Goal: Information Seeking & Learning: Learn about a topic

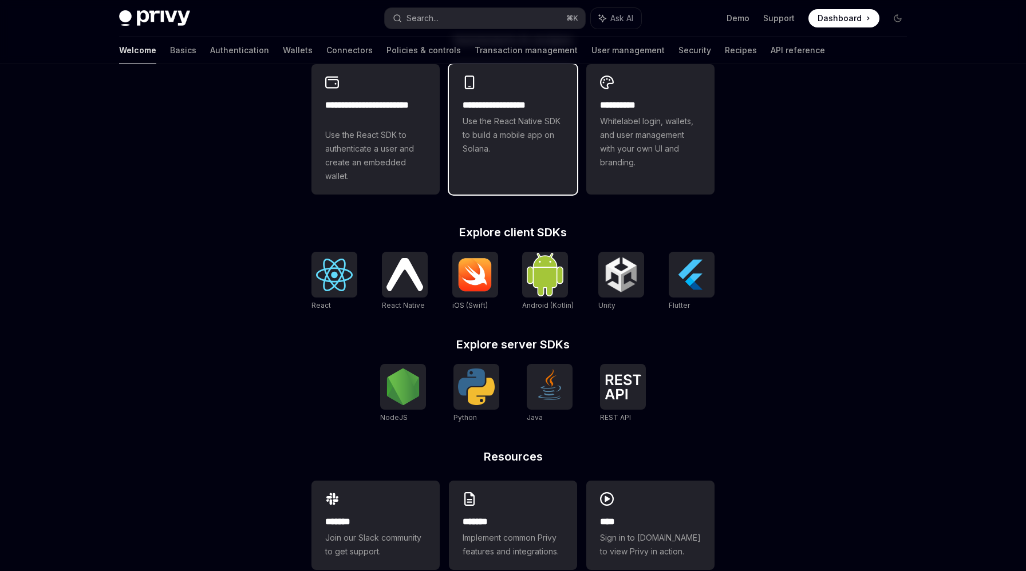
scroll to position [366, 0]
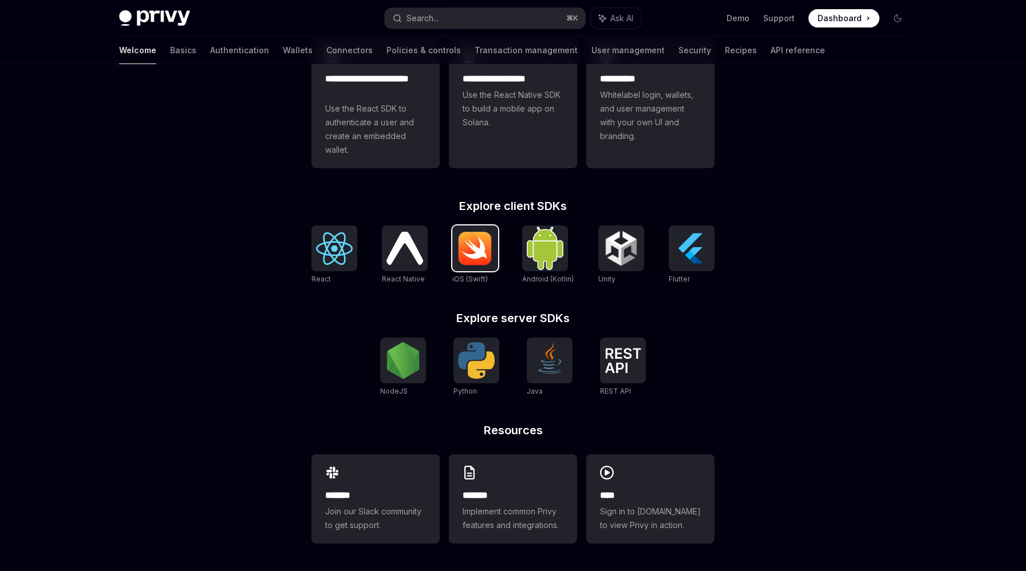
click at [471, 248] on img at bounding box center [475, 248] width 37 height 34
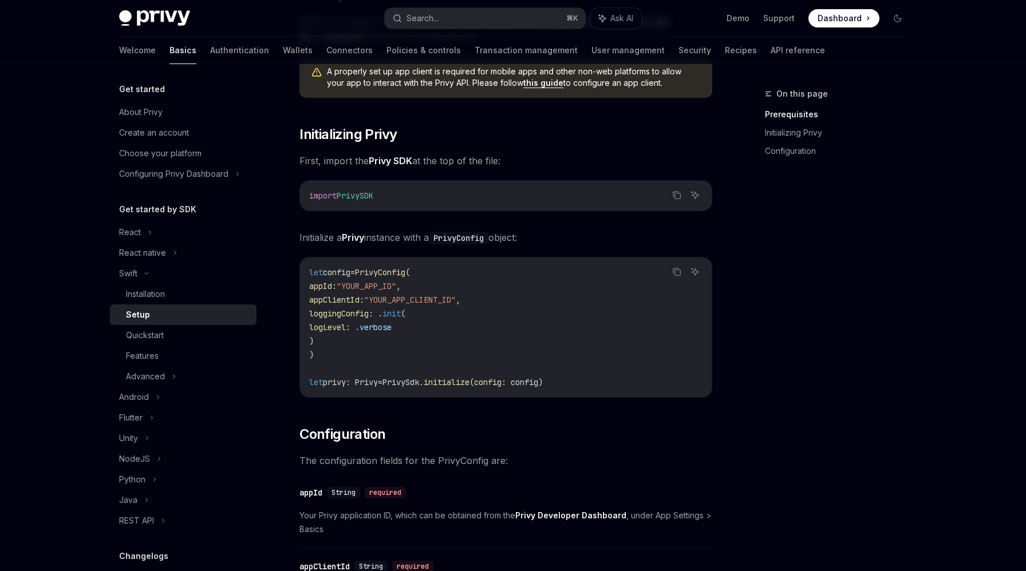
scroll to position [98, 0]
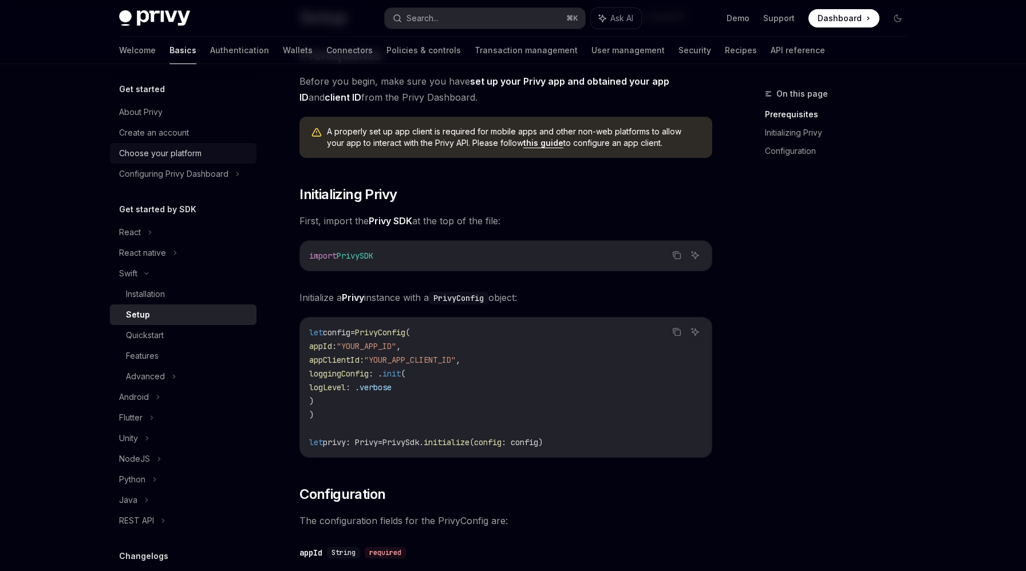
click at [206, 154] on div "Choose your platform" at bounding box center [184, 154] width 131 height 14
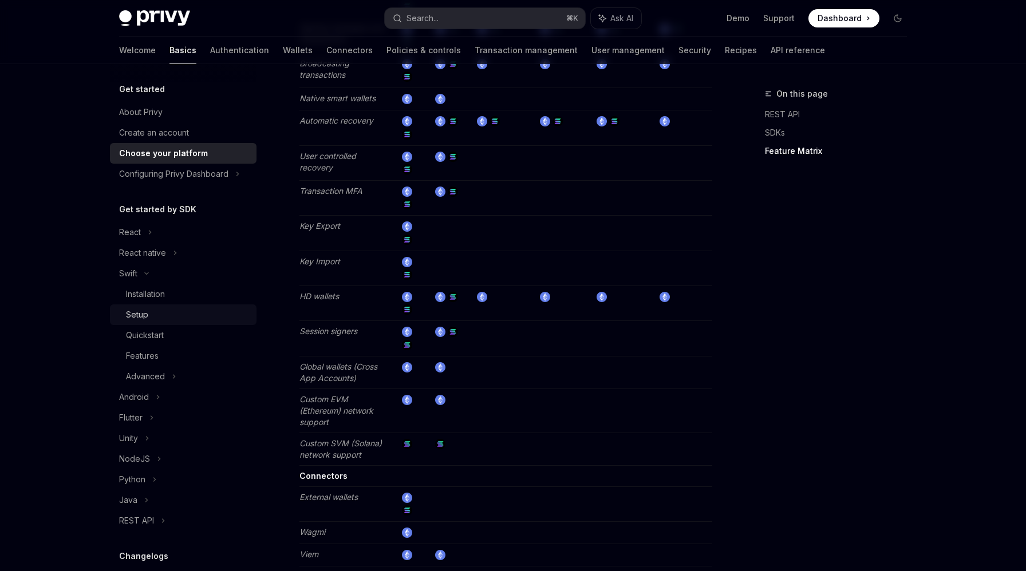
scroll to position [141, 0]
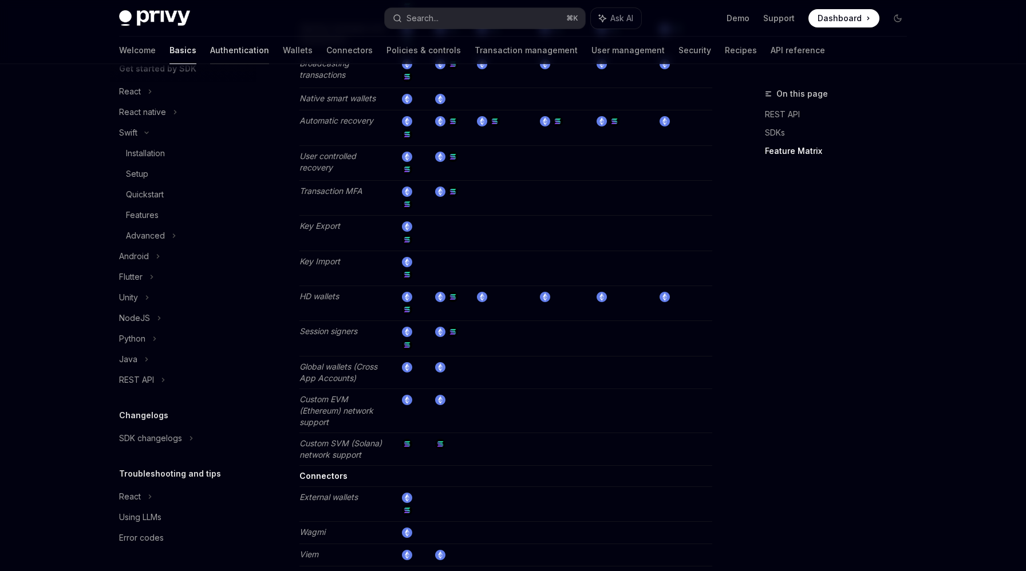
click at [210, 55] on link "Authentication" at bounding box center [239, 50] width 59 height 27
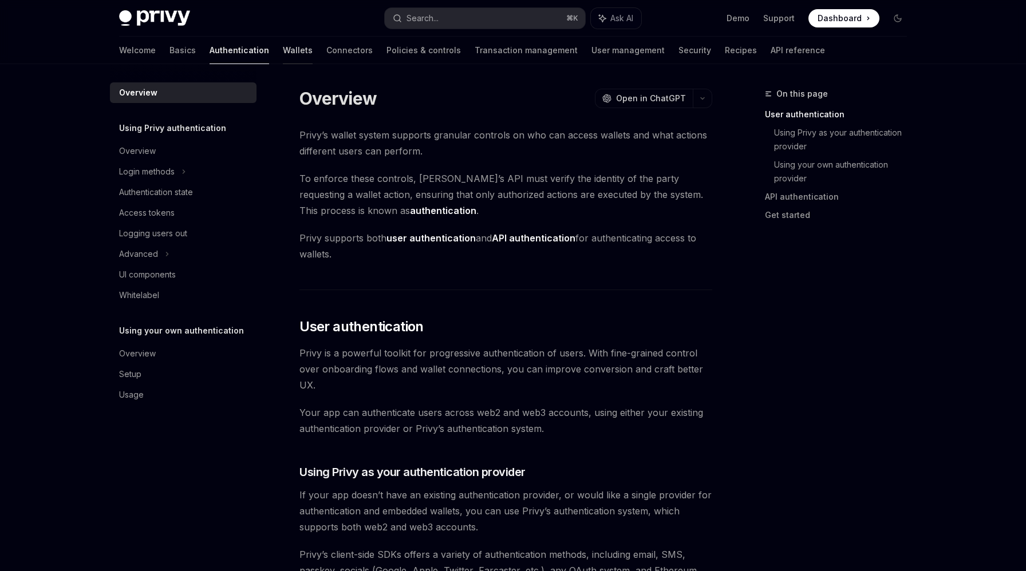
click at [283, 52] on link "Wallets" at bounding box center [298, 50] width 30 height 27
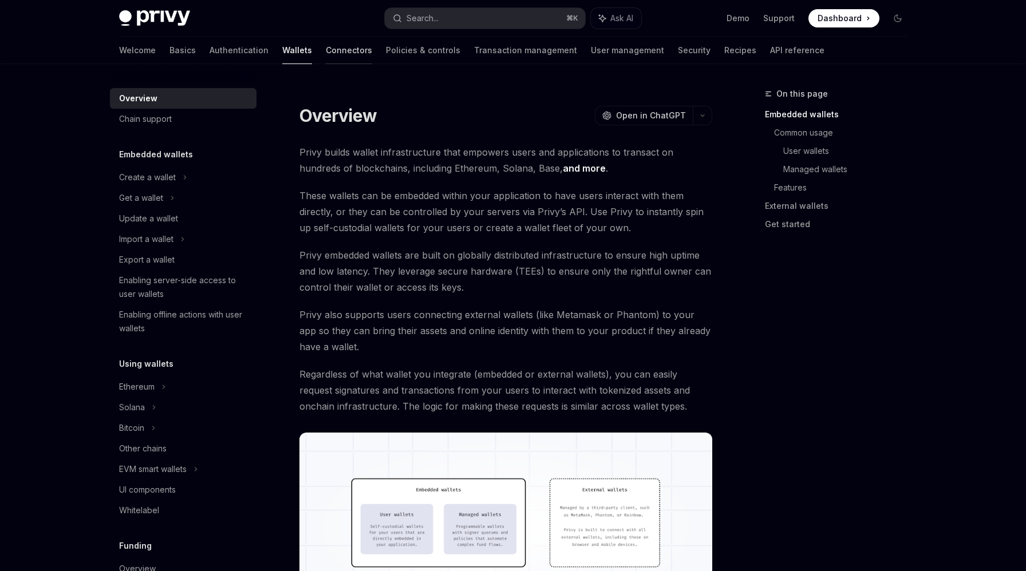
click at [326, 44] on link "Connectors" at bounding box center [349, 50] width 46 height 27
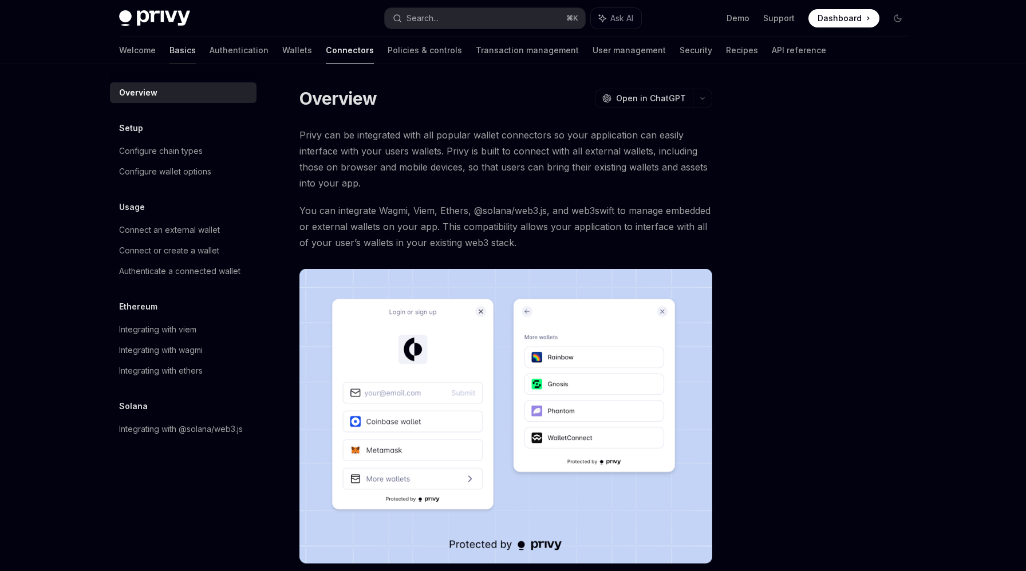
click at [169, 55] on link "Basics" at bounding box center [182, 50] width 26 height 27
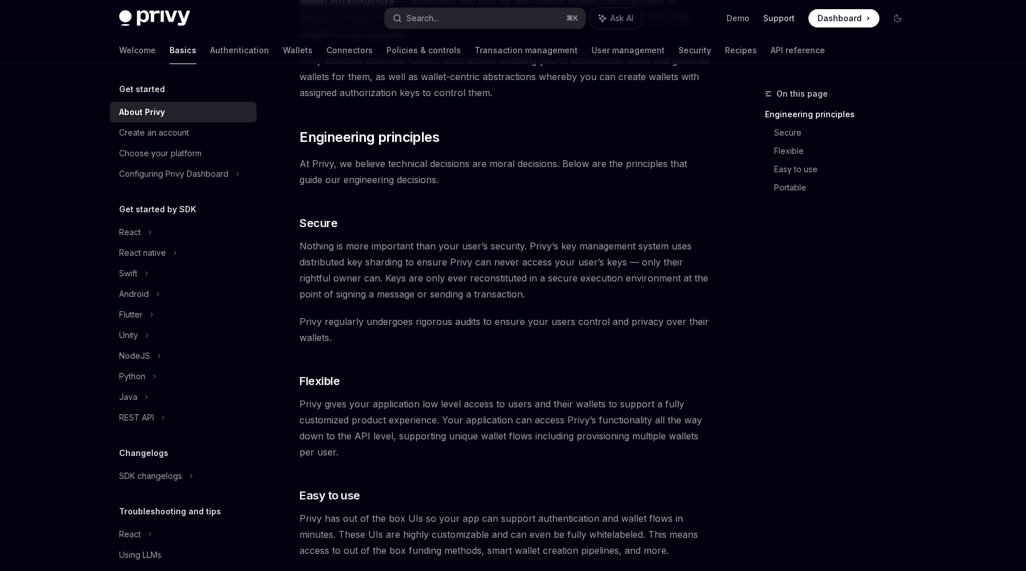
scroll to position [244, 0]
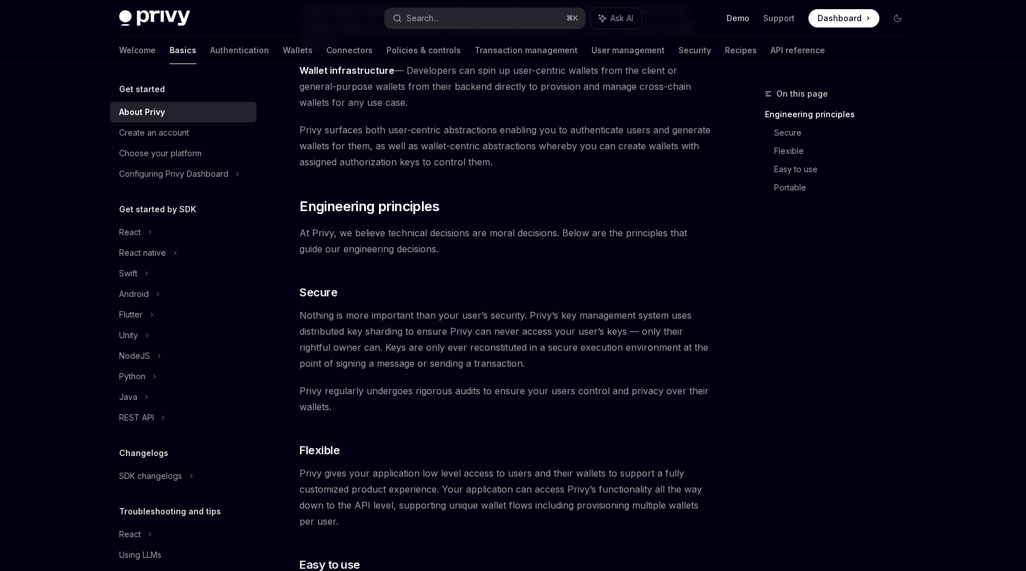
click at [734, 19] on link "Demo" at bounding box center [737, 18] width 23 height 11
click at [178, 140] on link "Create an account" at bounding box center [183, 132] width 147 height 21
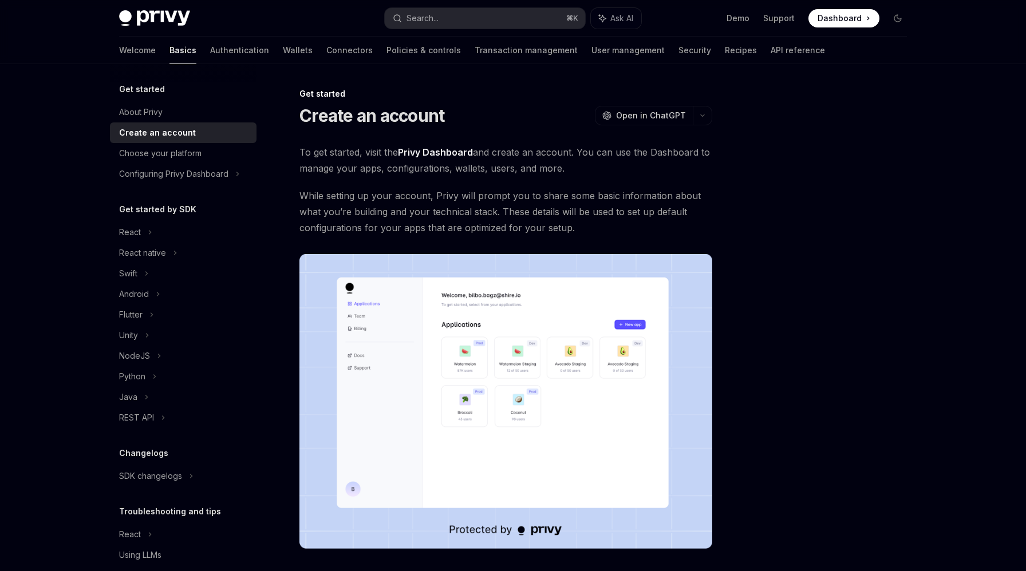
scroll to position [148, 0]
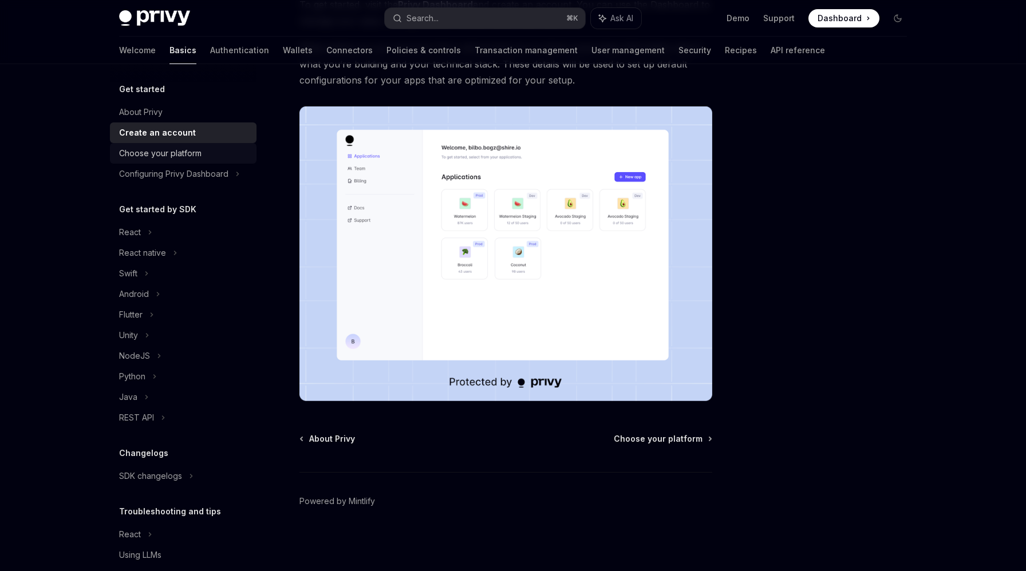
click at [189, 153] on div "Choose your platform" at bounding box center [160, 154] width 82 height 14
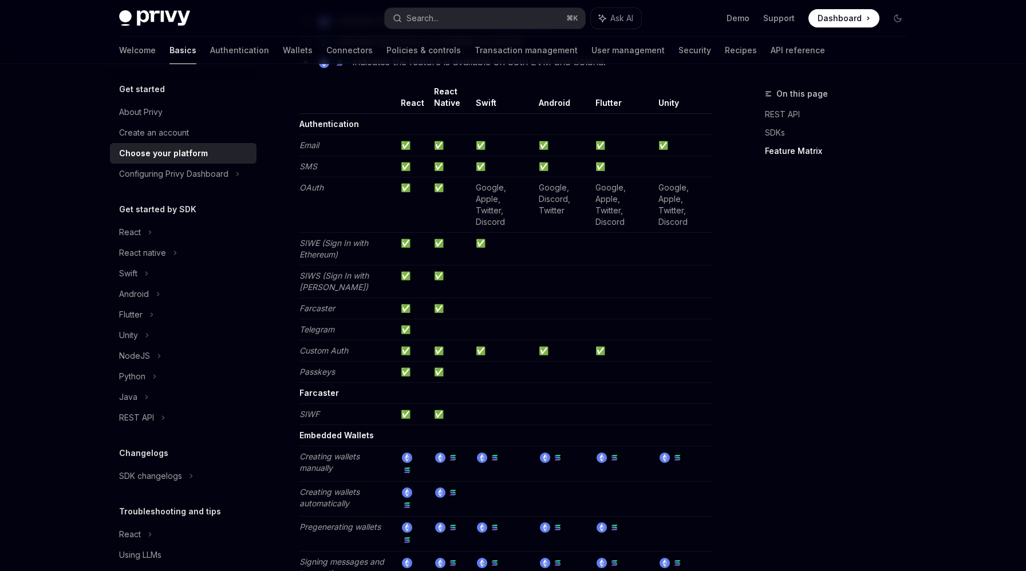
scroll to position [1120, 0]
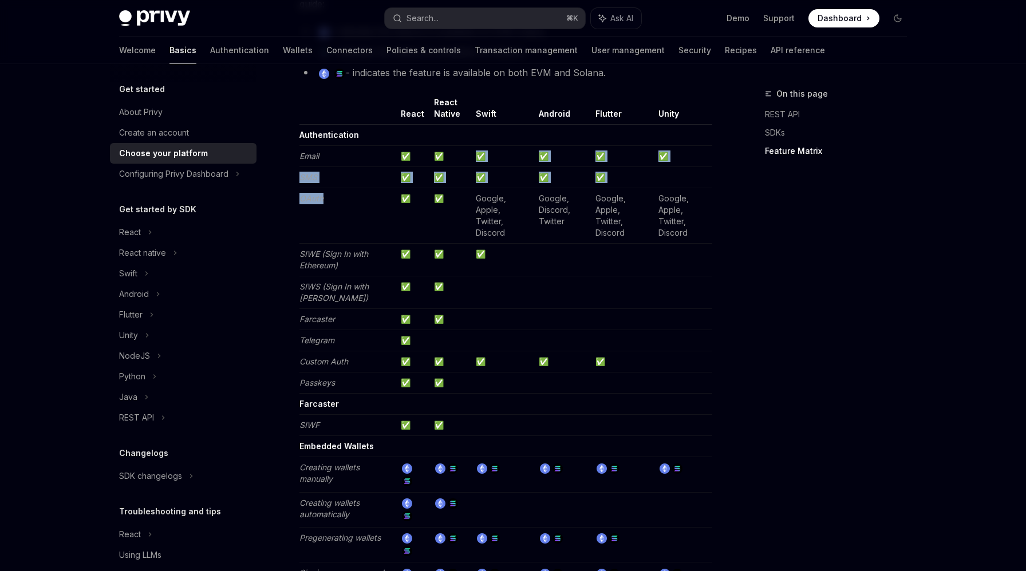
drag, startPoint x: 374, startPoint y: 227, endPoint x: 505, endPoint y: 147, distance: 153.6
click at [458, 183] on td "✅" at bounding box center [450, 177] width 42 height 21
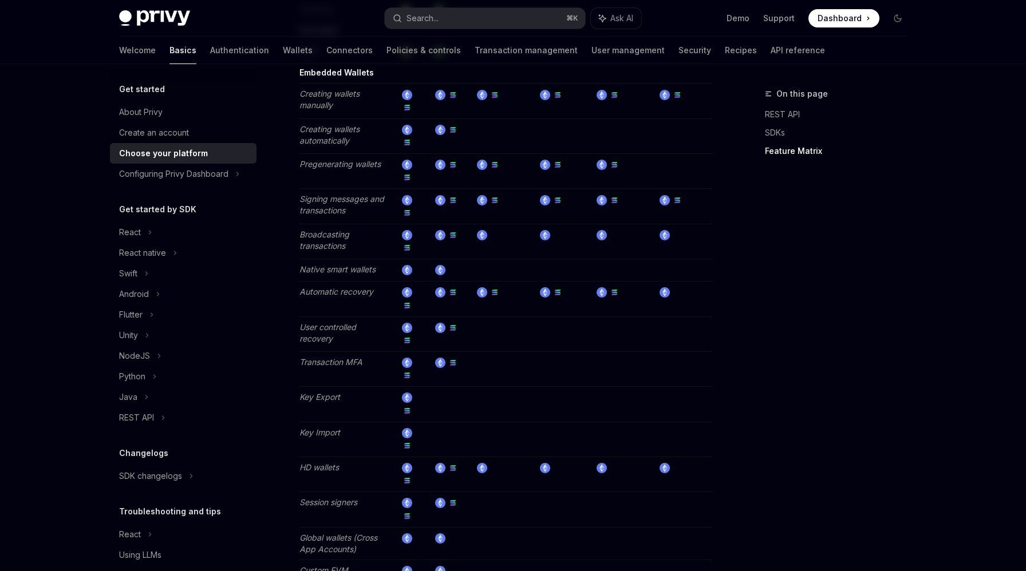
scroll to position [1531, 0]
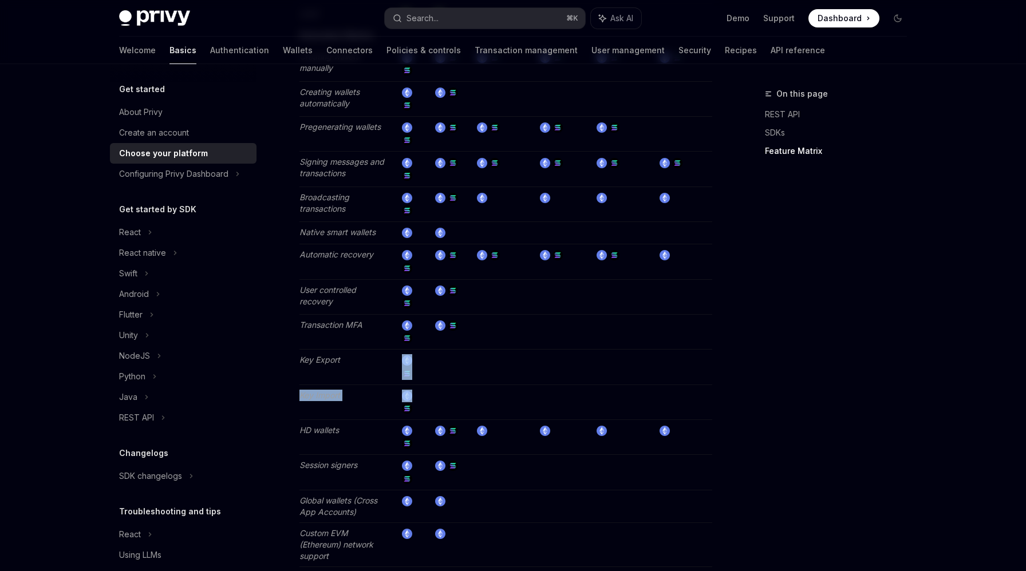
drag, startPoint x: 420, startPoint y: 397, endPoint x: 367, endPoint y: 381, distance: 55.6
click at [367, 381] on tbody "Authentication Email ✅ ✅ ✅ ✅ ✅ ✅ SMS ✅ ✅ ✅ ✅ ✅ OAuth ✅ ✅ Google, Apple, Twitter…" at bounding box center [505, 304] width 413 height 1181
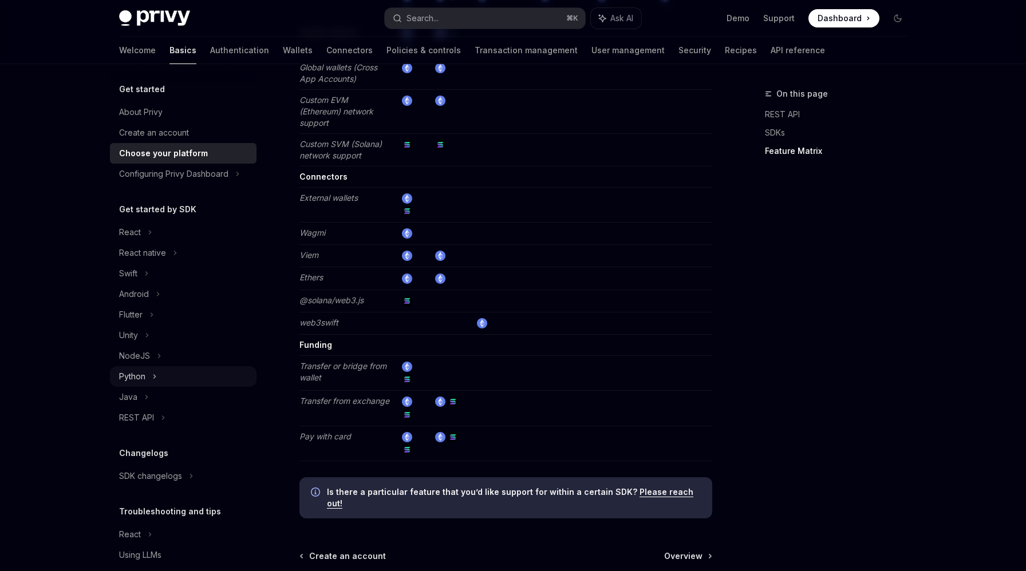
scroll to position [38, 0]
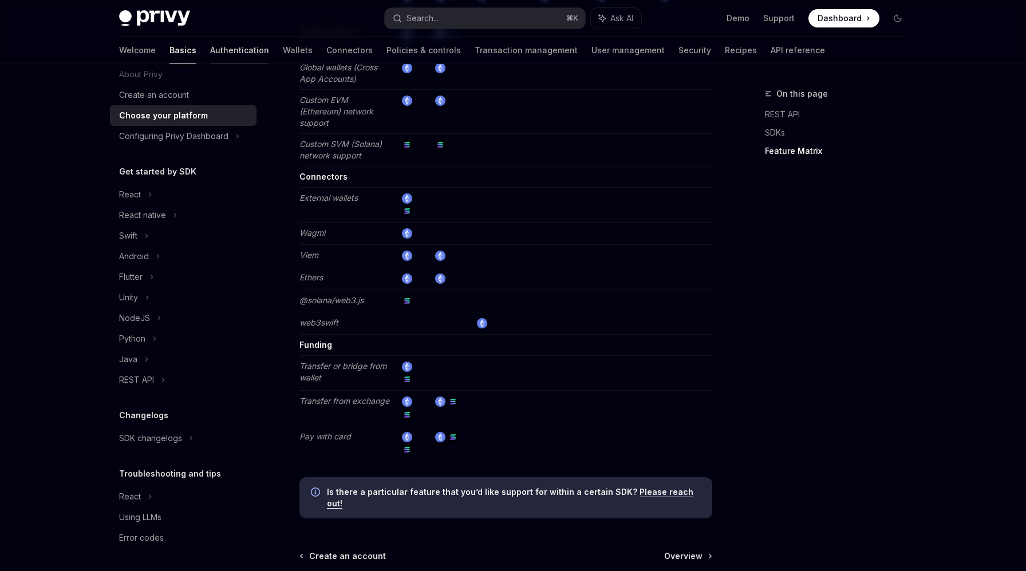
click at [210, 51] on link "Authentication" at bounding box center [239, 50] width 59 height 27
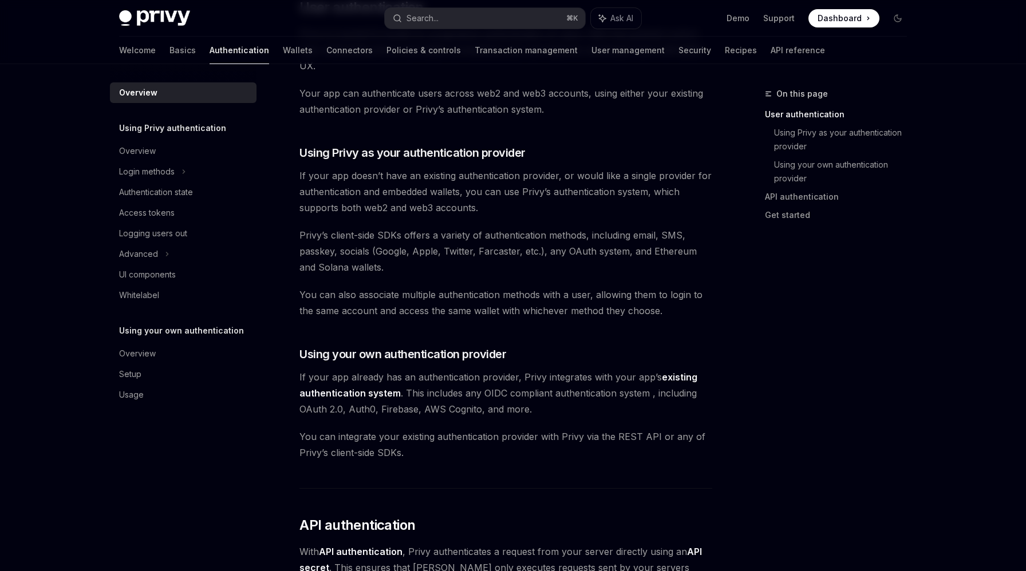
scroll to position [596, 0]
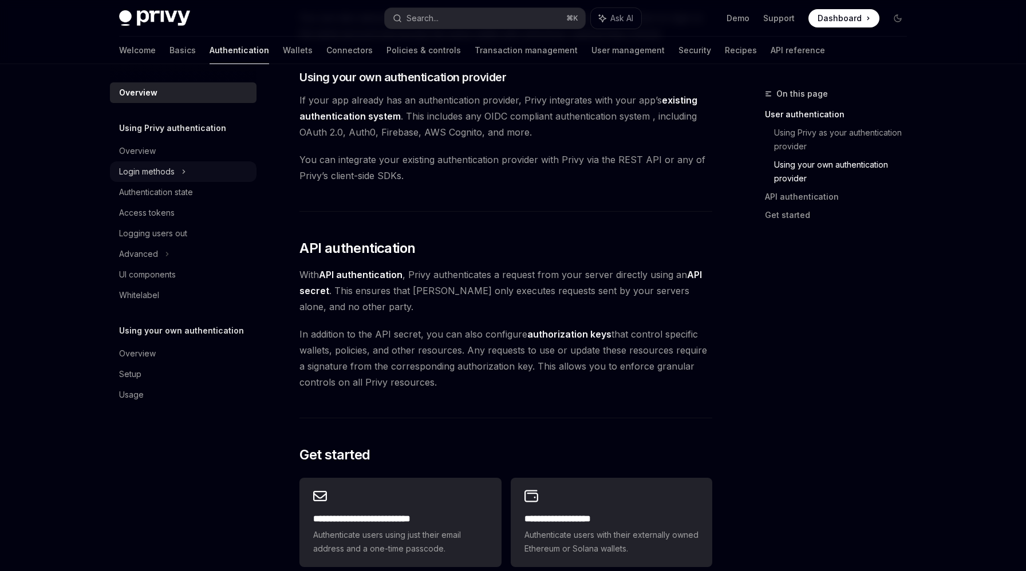
click at [231, 177] on div "Login methods" at bounding box center [183, 171] width 147 height 21
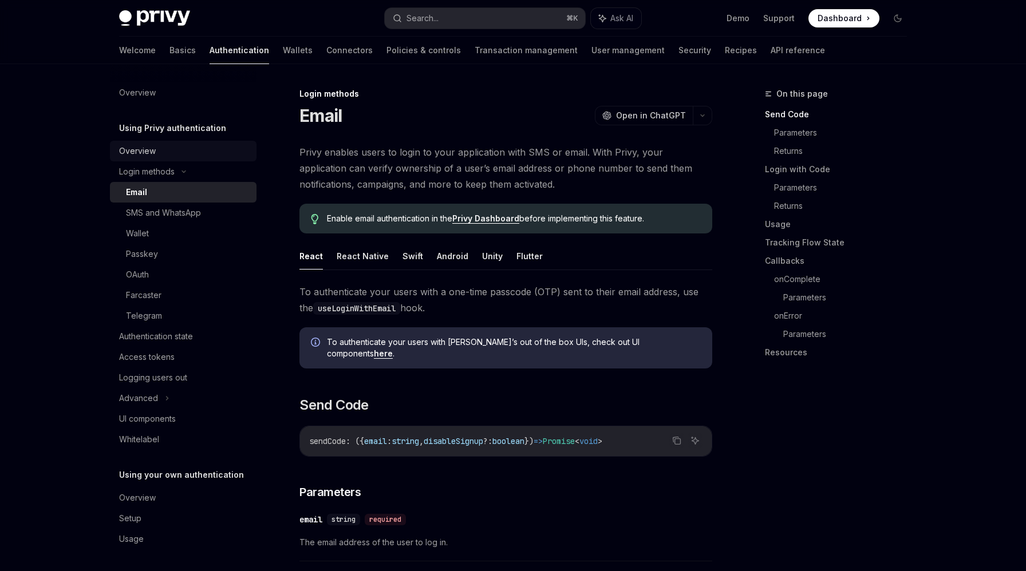
click at [215, 148] on div "Overview" at bounding box center [184, 151] width 131 height 14
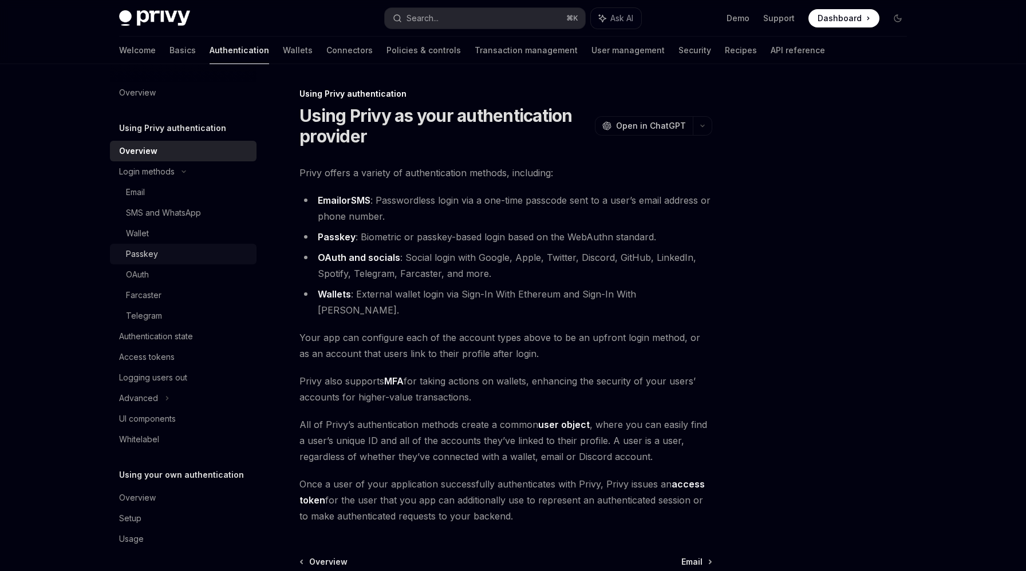
click at [200, 258] on div "Passkey" at bounding box center [188, 254] width 124 height 14
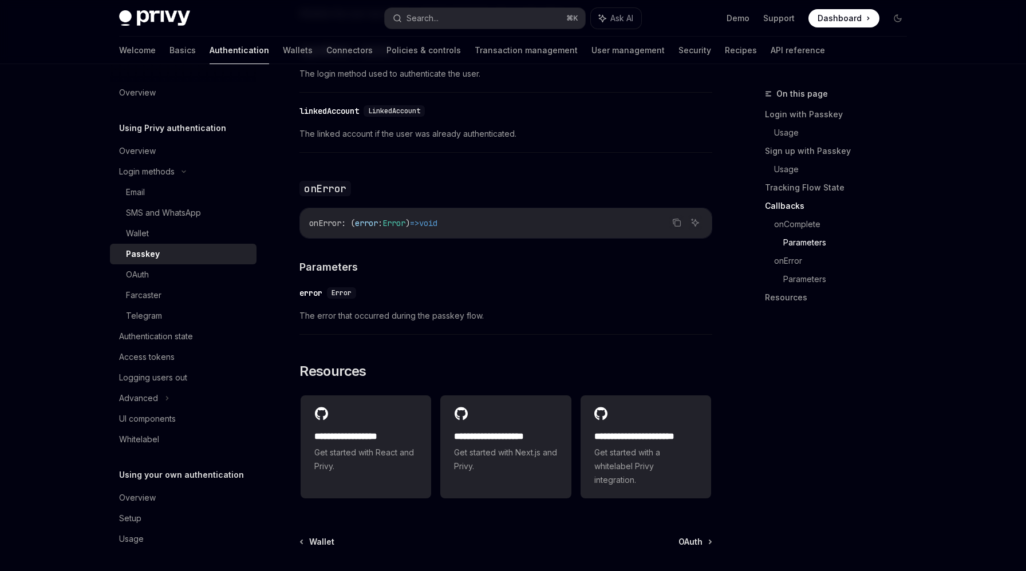
scroll to position [1865, 0]
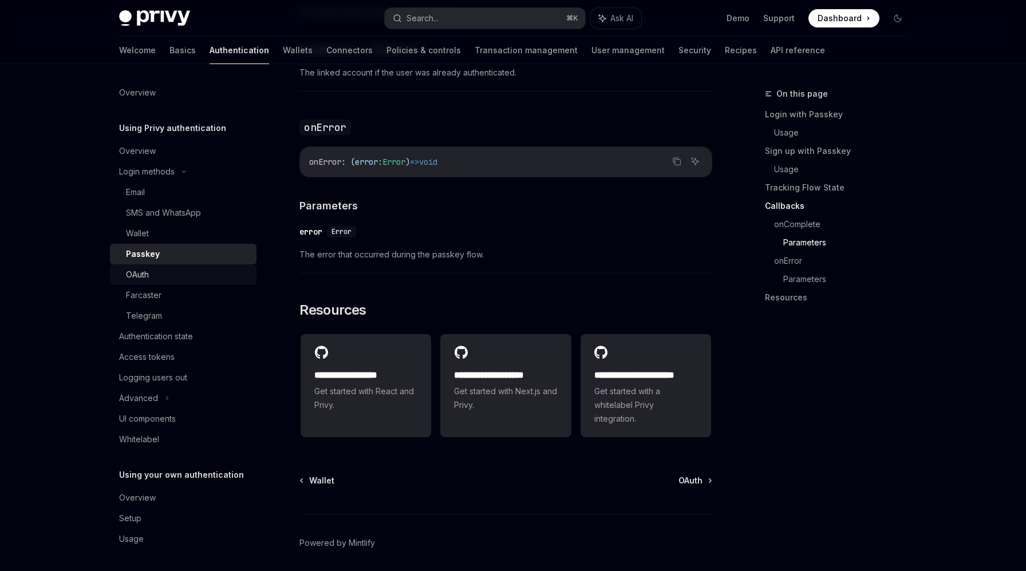
click at [208, 279] on div "OAuth" at bounding box center [188, 275] width 124 height 14
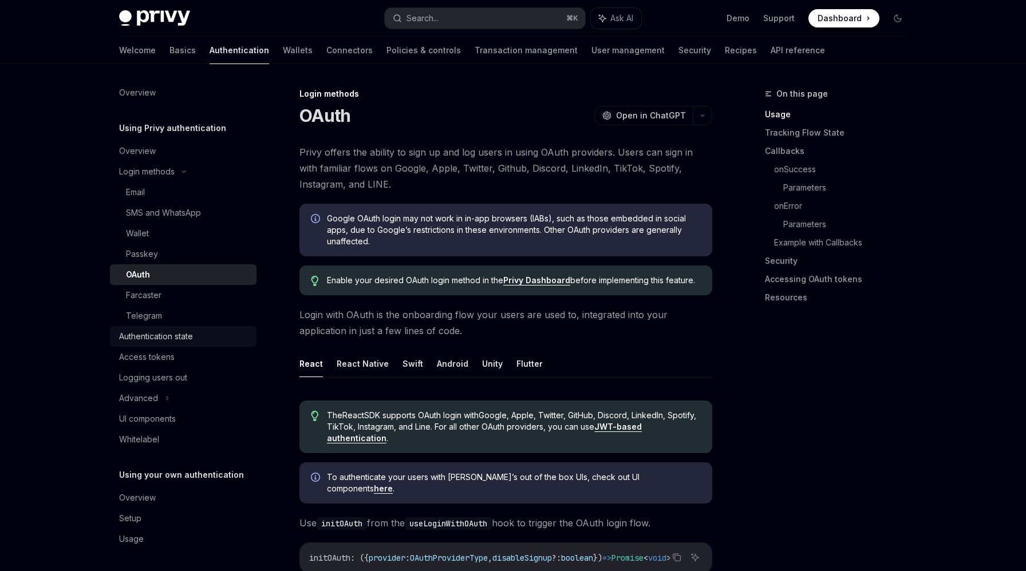
click at [201, 333] on div "Authentication state" at bounding box center [184, 337] width 131 height 14
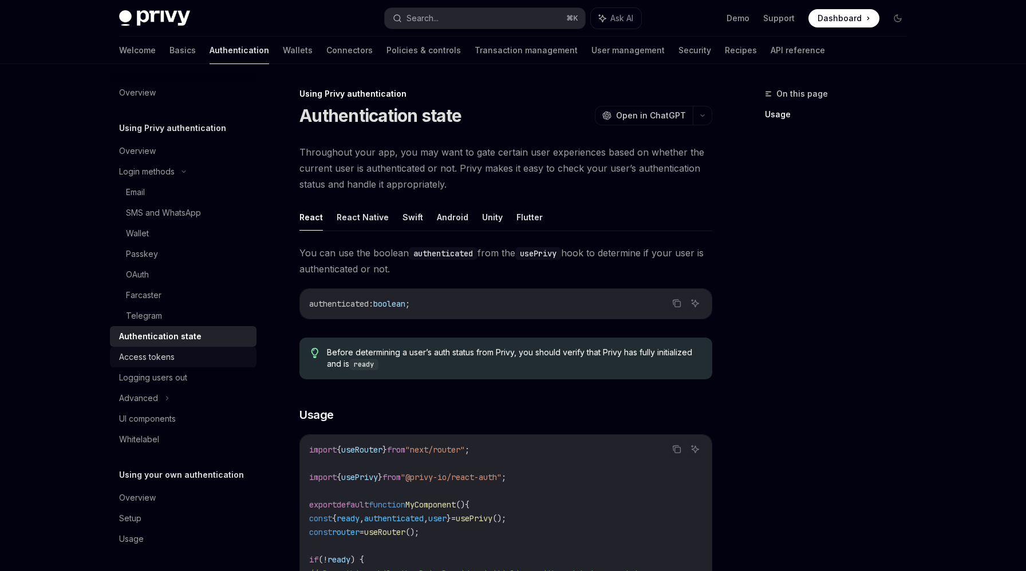
scroll to position [1, 0]
click at [192, 394] on div "Advanced" at bounding box center [183, 397] width 147 height 21
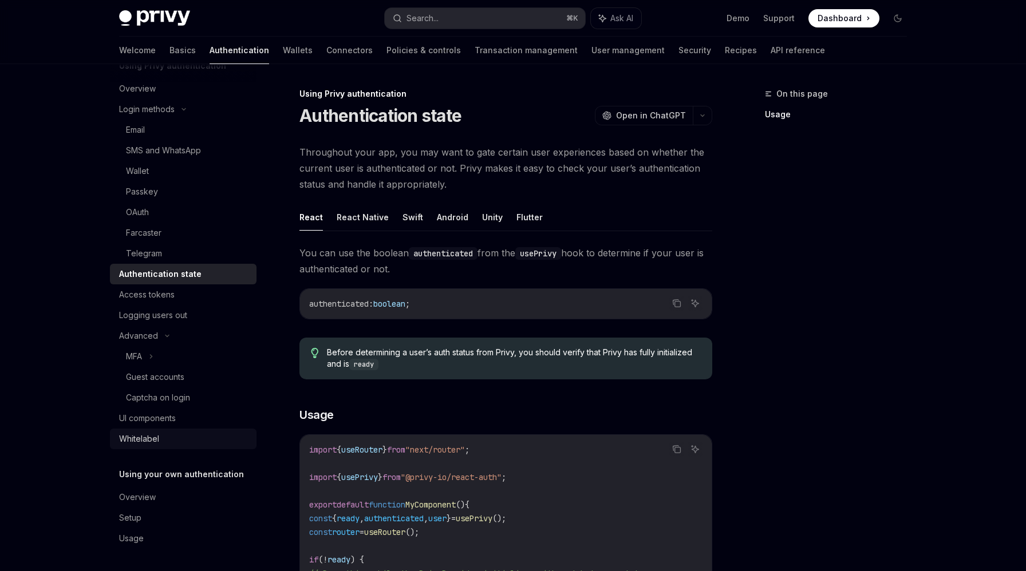
scroll to position [63, 0]
click at [201, 495] on div "Overview" at bounding box center [184, 497] width 131 height 14
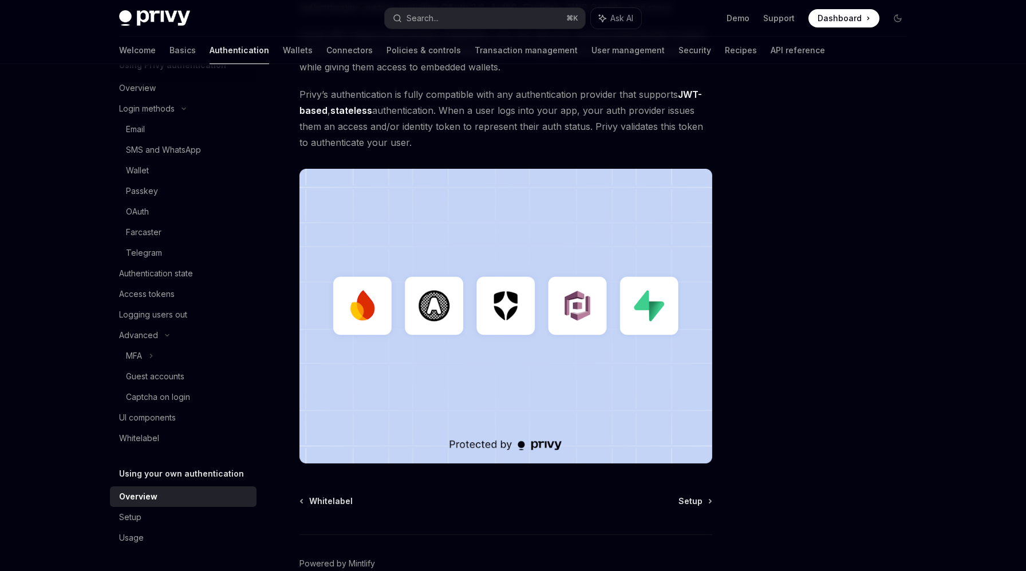
scroll to position [244, 0]
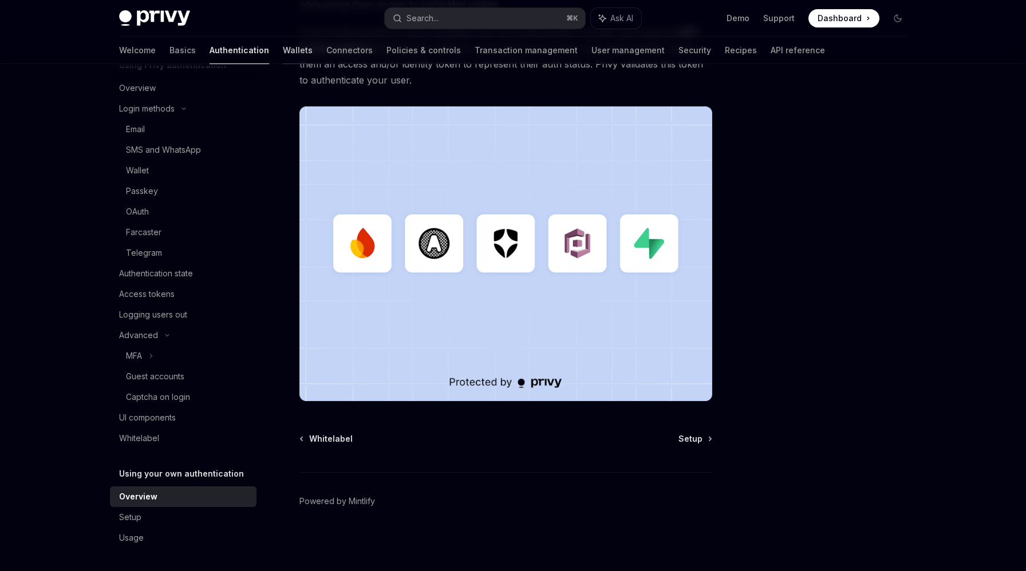
click at [283, 59] on link "Wallets" at bounding box center [298, 50] width 30 height 27
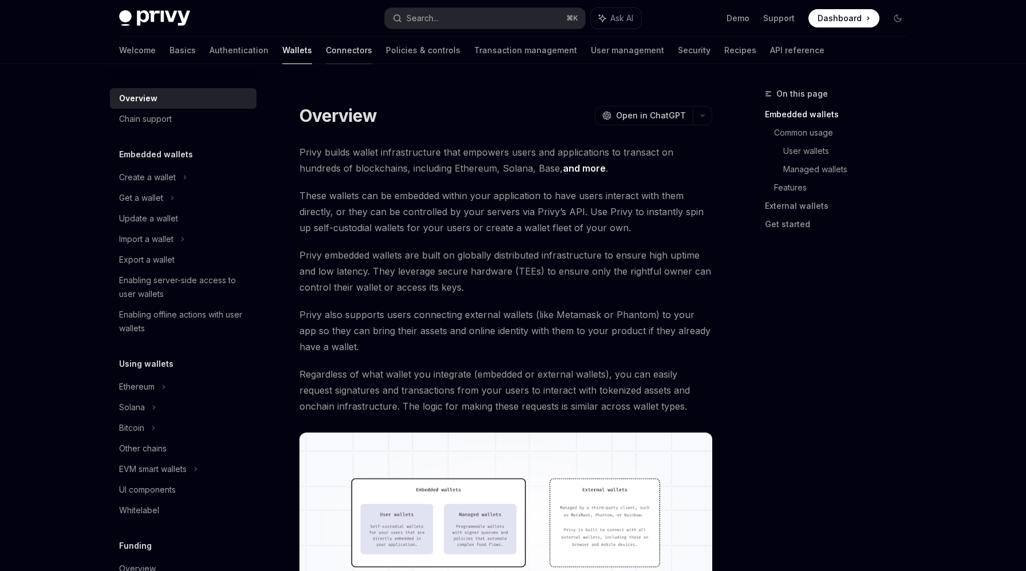
click at [326, 53] on link "Connectors" at bounding box center [349, 50] width 46 height 27
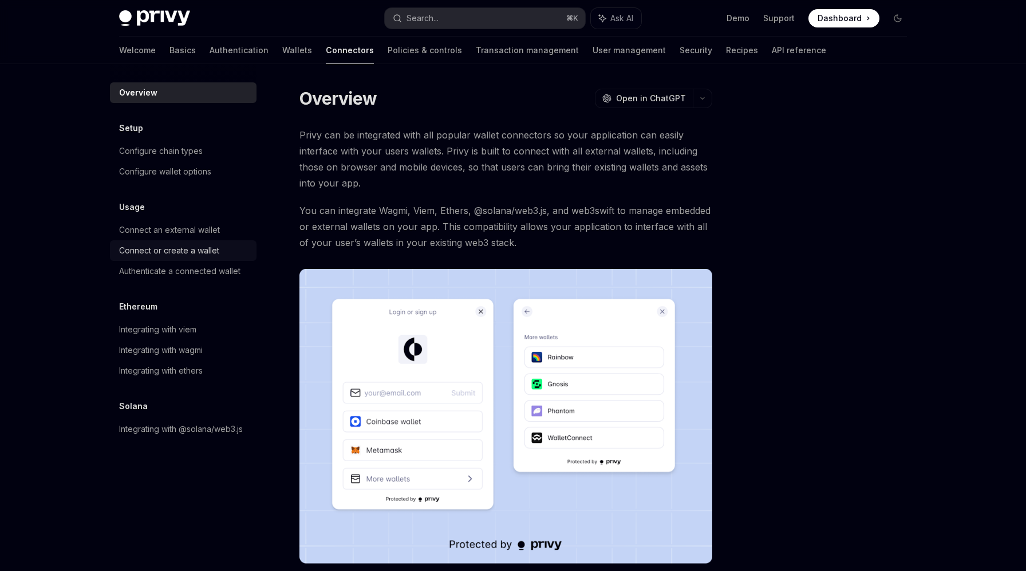
click at [220, 251] on div "Connect or create a wallet" at bounding box center [184, 251] width 131 height 14
type textarea "*"
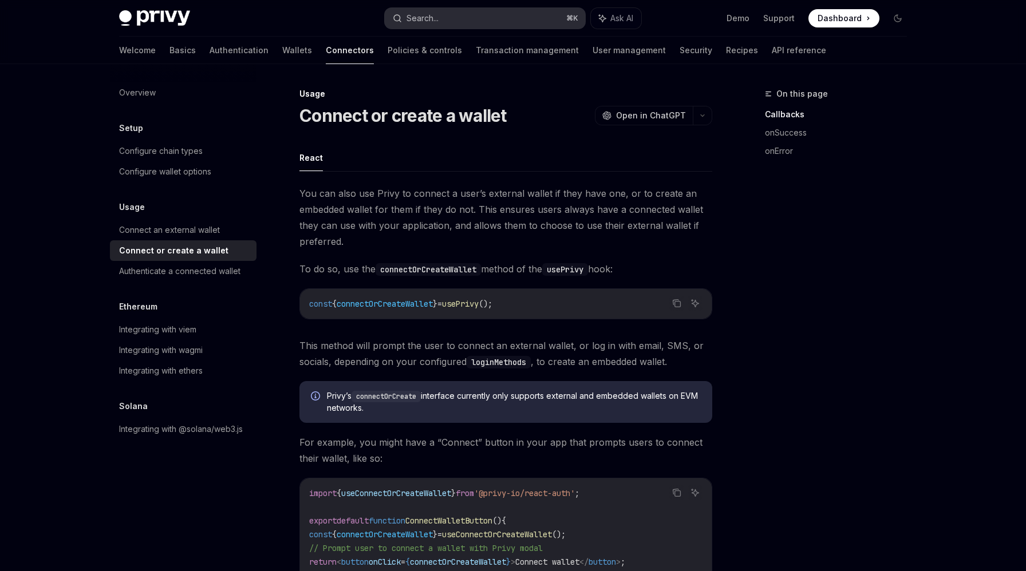
click at [495, 17] on button "Search... ⌘ K" at bounding box center [485, 18] width 200 height 21
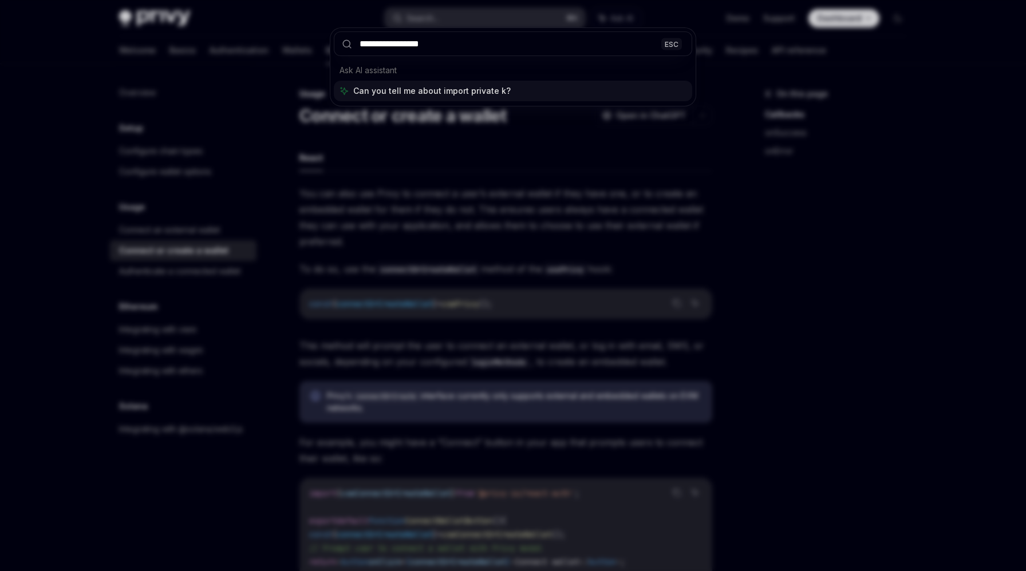
type input "**********"
type textarea "*"
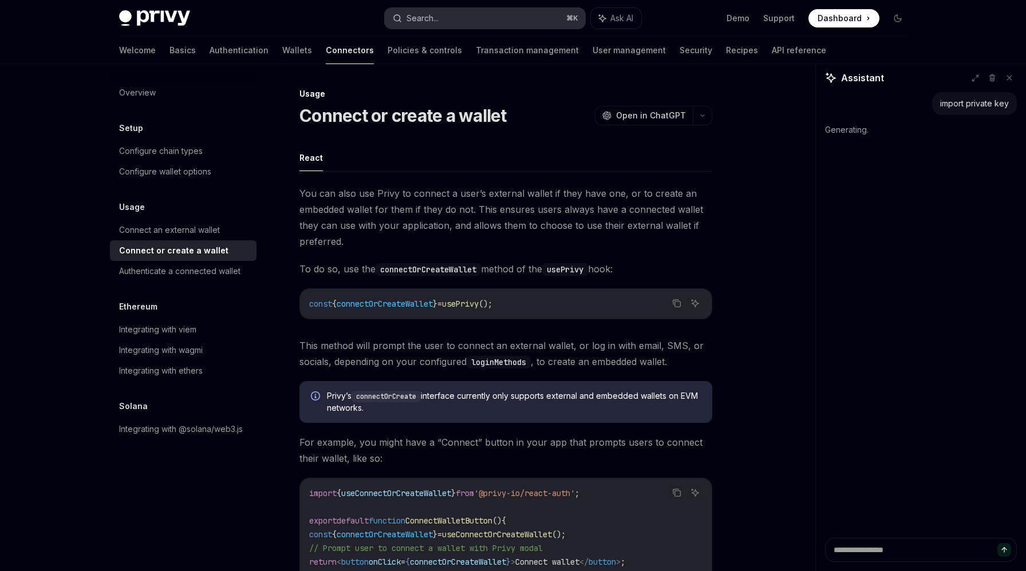
click at [460, 18] on button "Search... ⌘ K" at bounding box center [485, 18] width 200 height 21
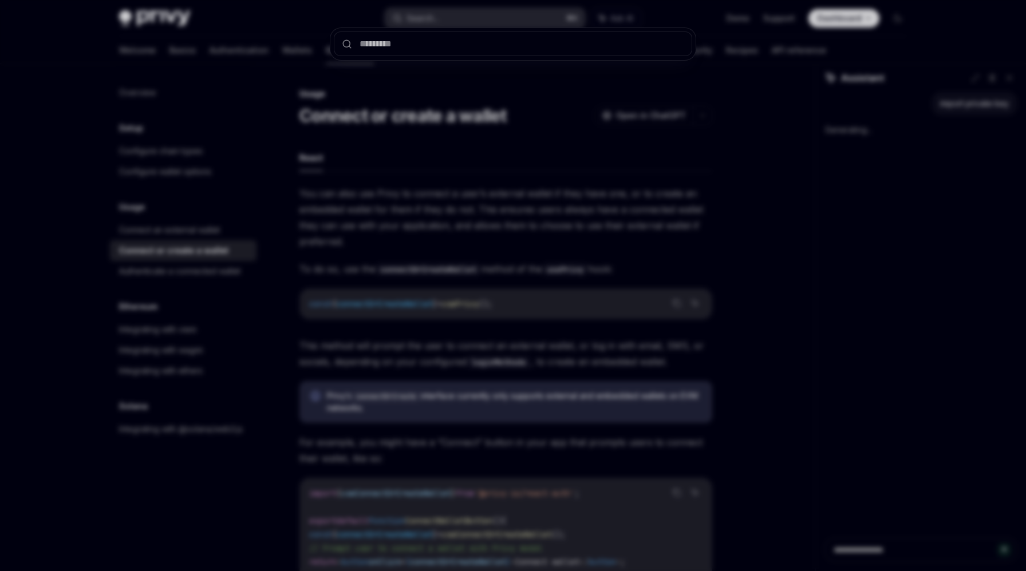
type textarea "*"
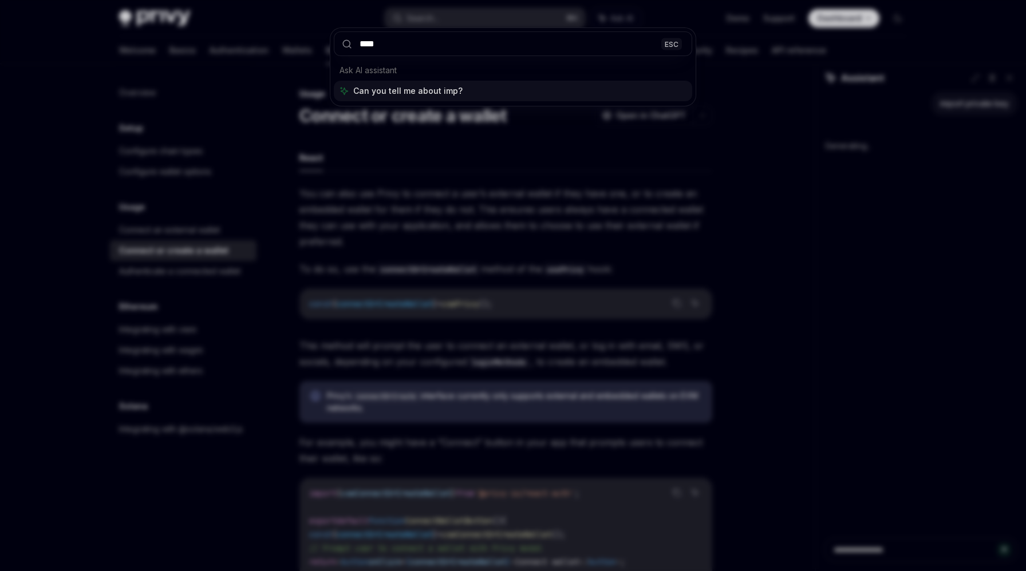
type input "*****"
type textarea "*"
type input "******"
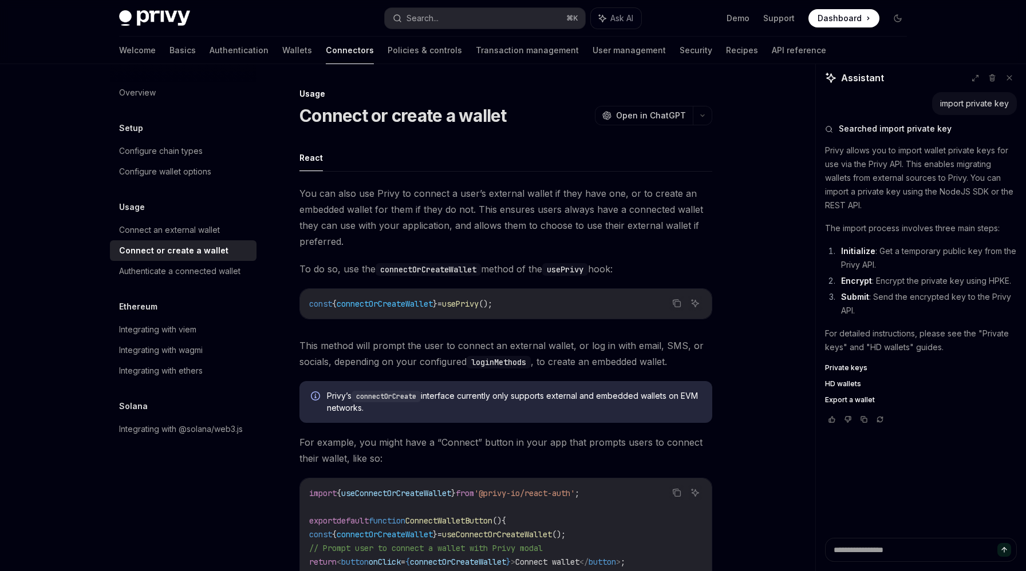
click at [850, 367] on span "Private keys" at bounding box center [846, 367] width 42 height 9
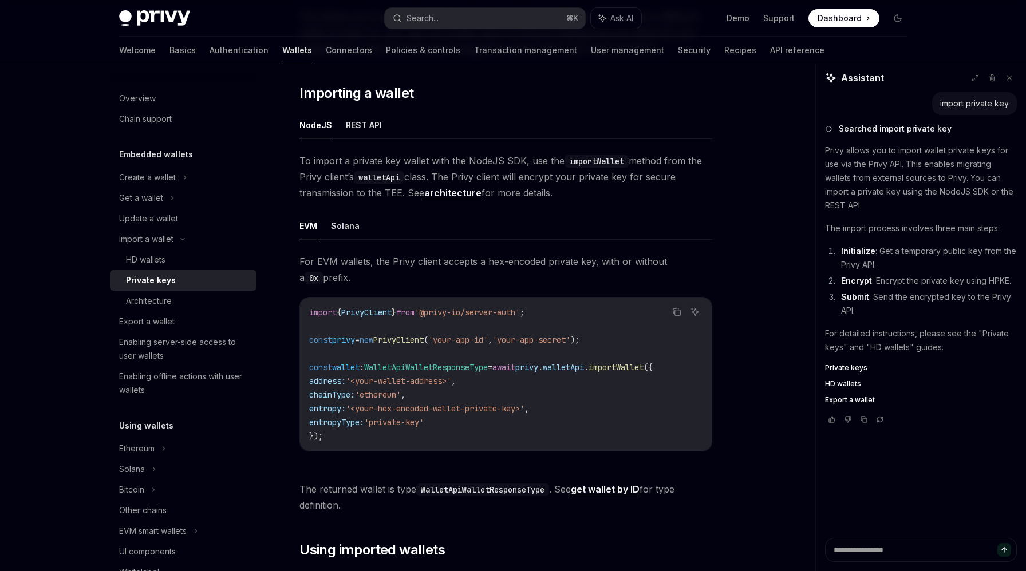
scroll to position [164, 0]
click at [606, 176] on span "To import a private key wallet with the NodeJS SDK, use the importWallet method…" at bounding box center [505, 176] width 413 height 48
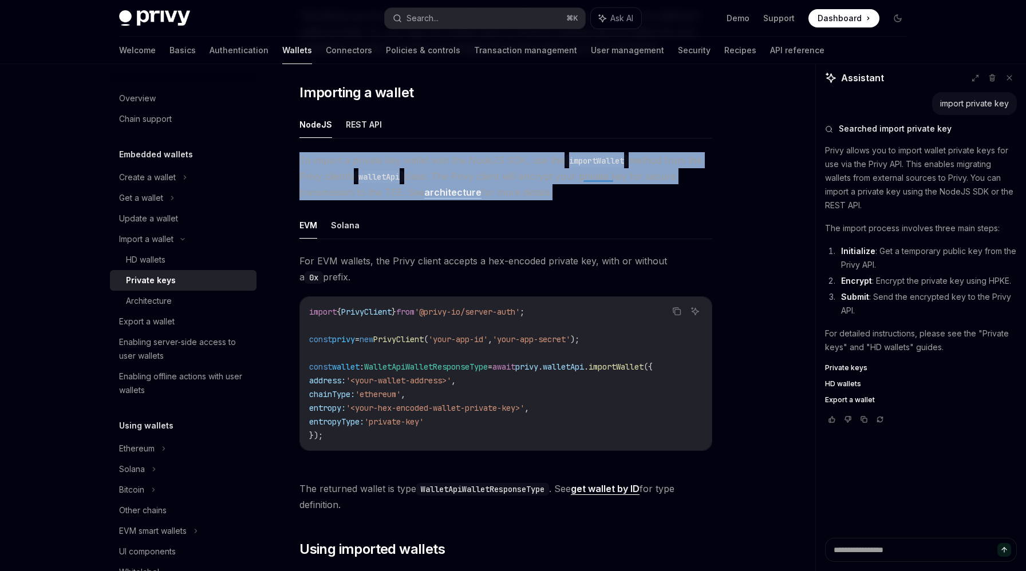
click at [606, 176] on span "To import a private key wallet with the NodeJS SDK, use the importWallet method…" at bounding box center [505, 176] width 413 height 48
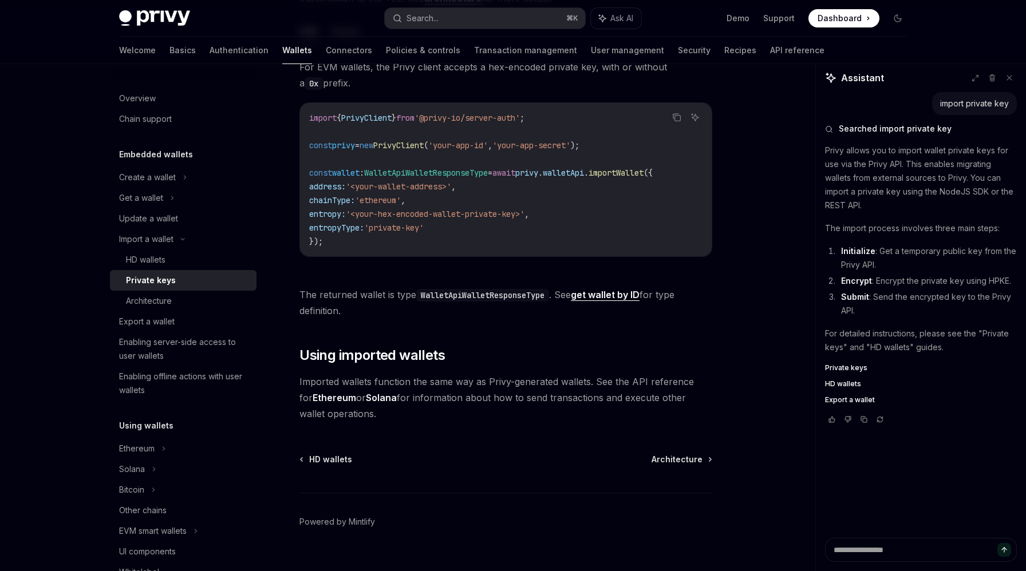
scroll to position [383, 0]
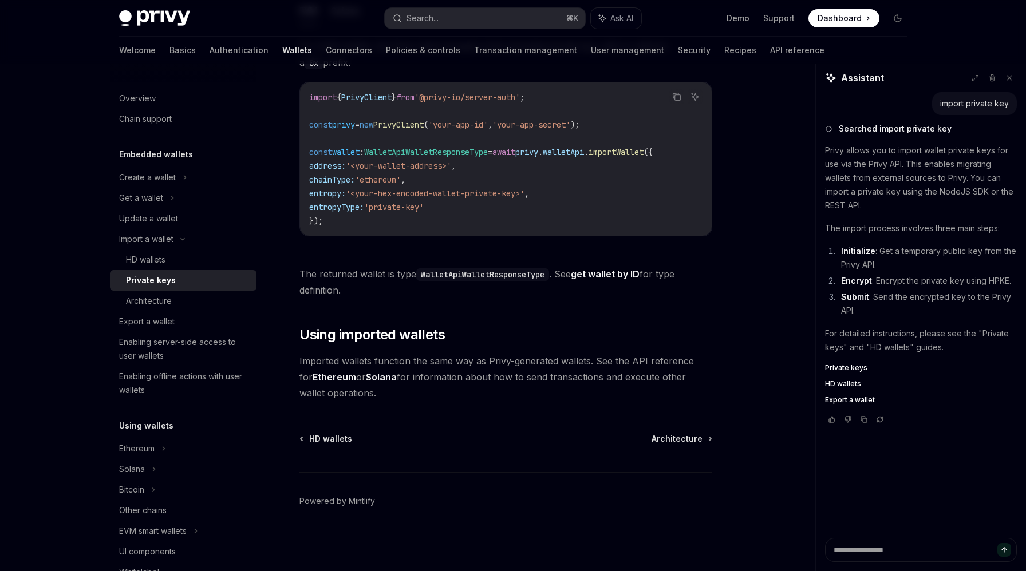
click at [443, 367] on span "Imported wallets function the same way as Privy-generated wallets. See the API …" at bounding box center [505, 377] width 413 height 48
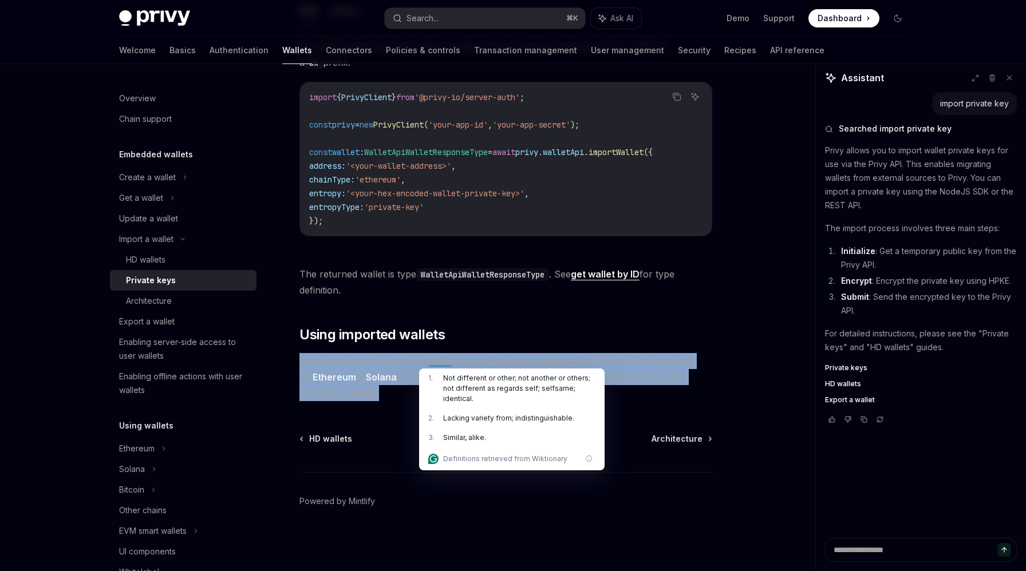
click at [452, 361] on span "Imported wallets function the same way as Privy-generated wallets. See the API …" at bounding box center [505, 377] width 413 height 48
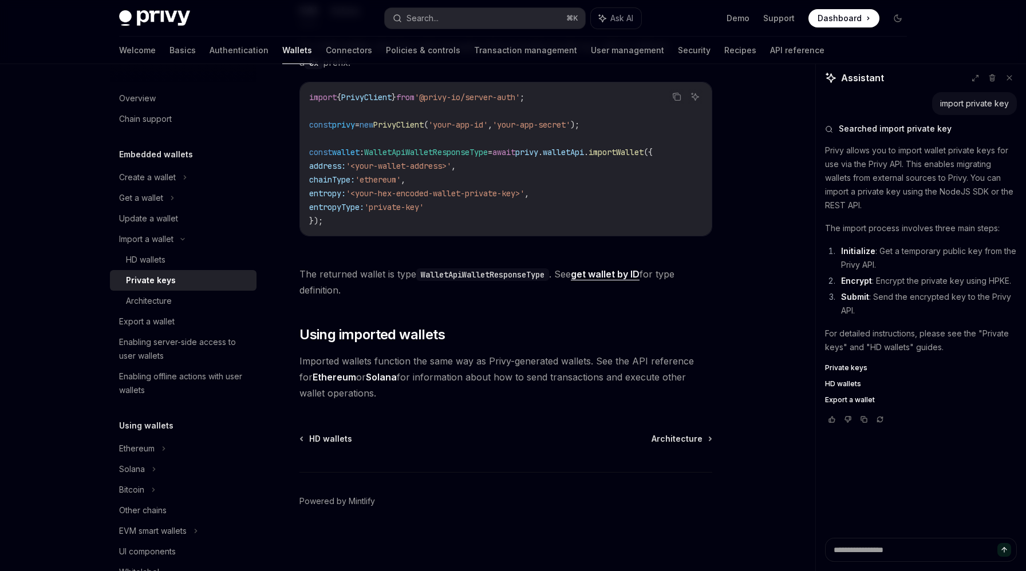
click at [452, 361] on span "Imported wallets function the same way as Privy-generated wallets. See the API …" at bounding box center [505, 377] width 413 height 48
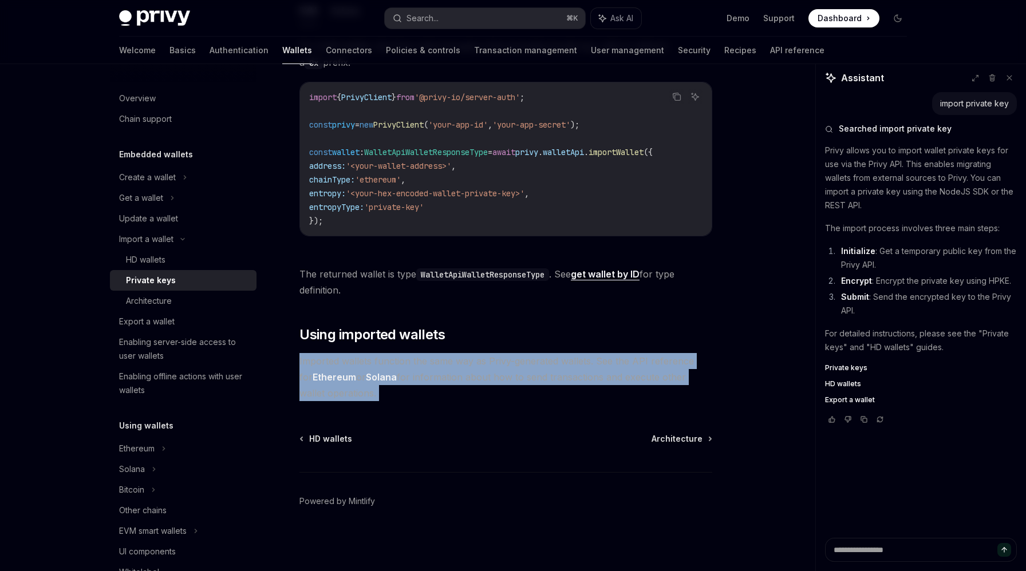
click at [452, 361] on span "Imported wallets function the same way as Privy-generated wallets. See the API …" at bounding box center [505, 377] width 413 height 48
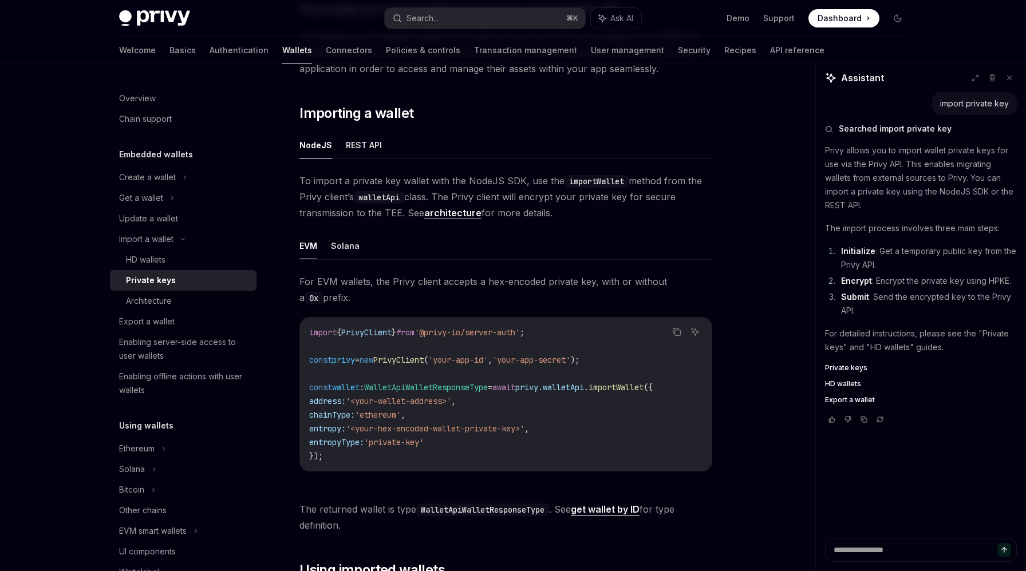
scroll to position [121, 0]
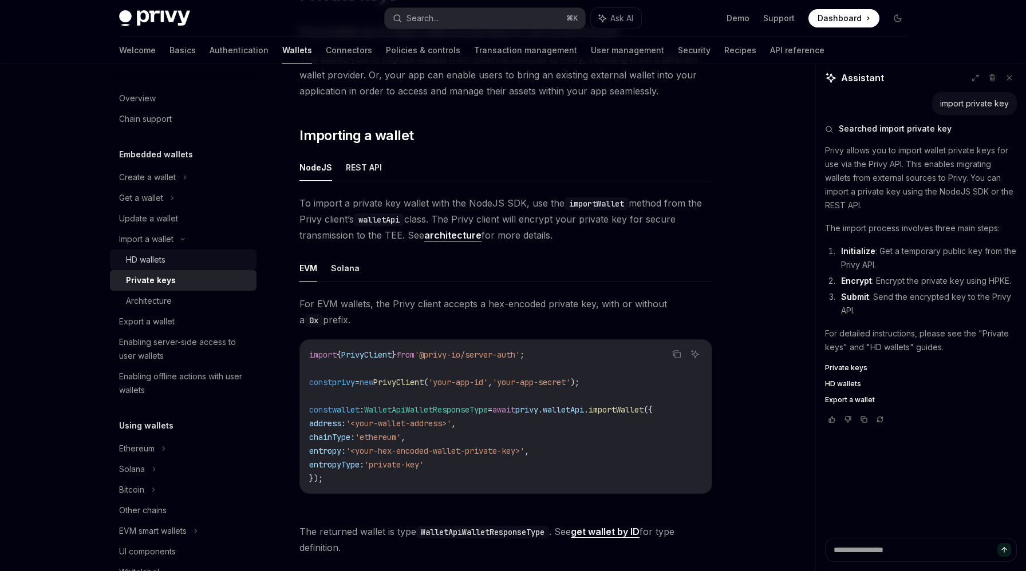
click at [201, 265] on div "HD wallets" at bounding box center [188, 260] width 124 height 14
type textarea "*"
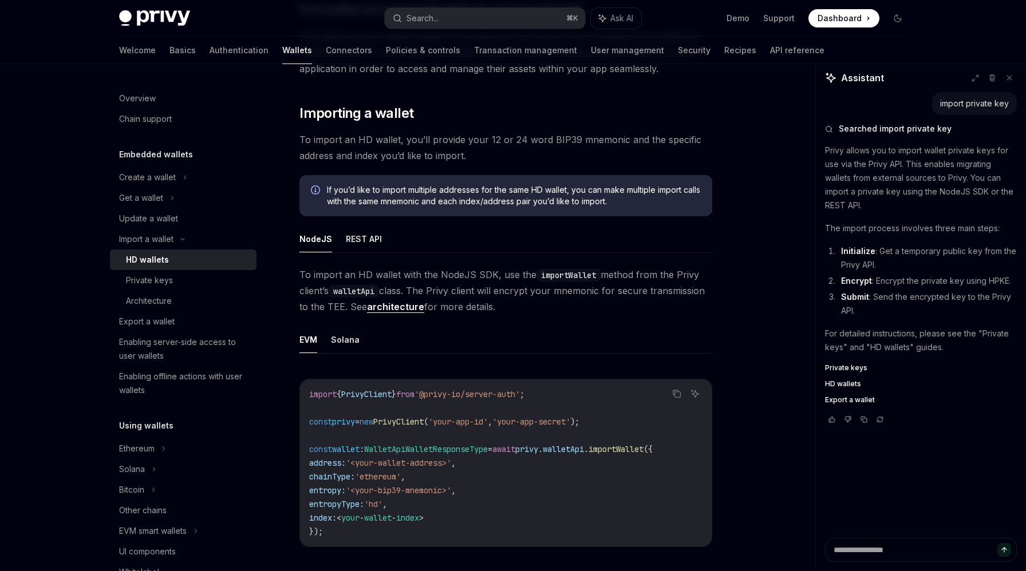
scroll to position [151, 0]
